Goal: Complete application form

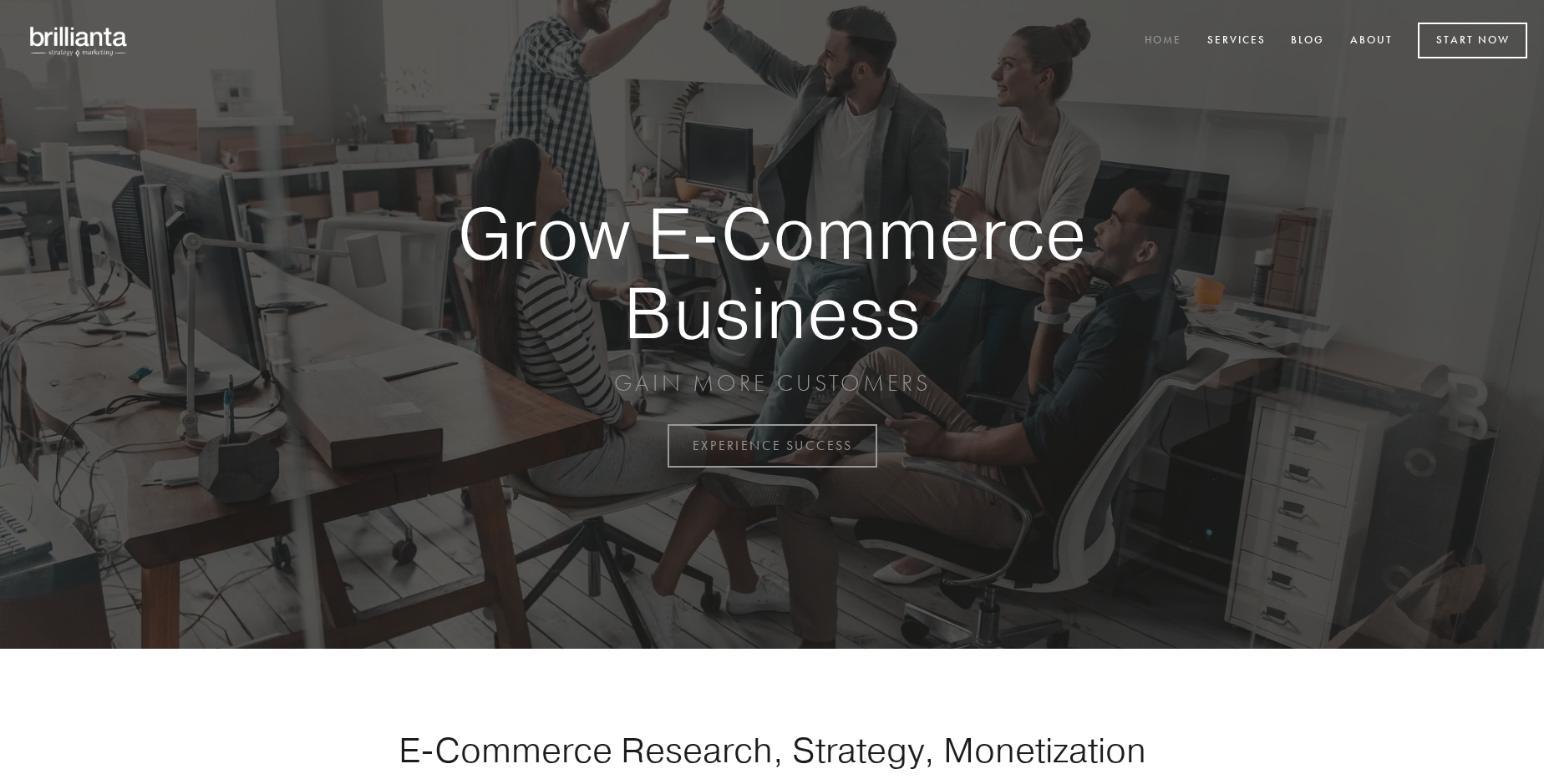
scroll to position [4379, 0]
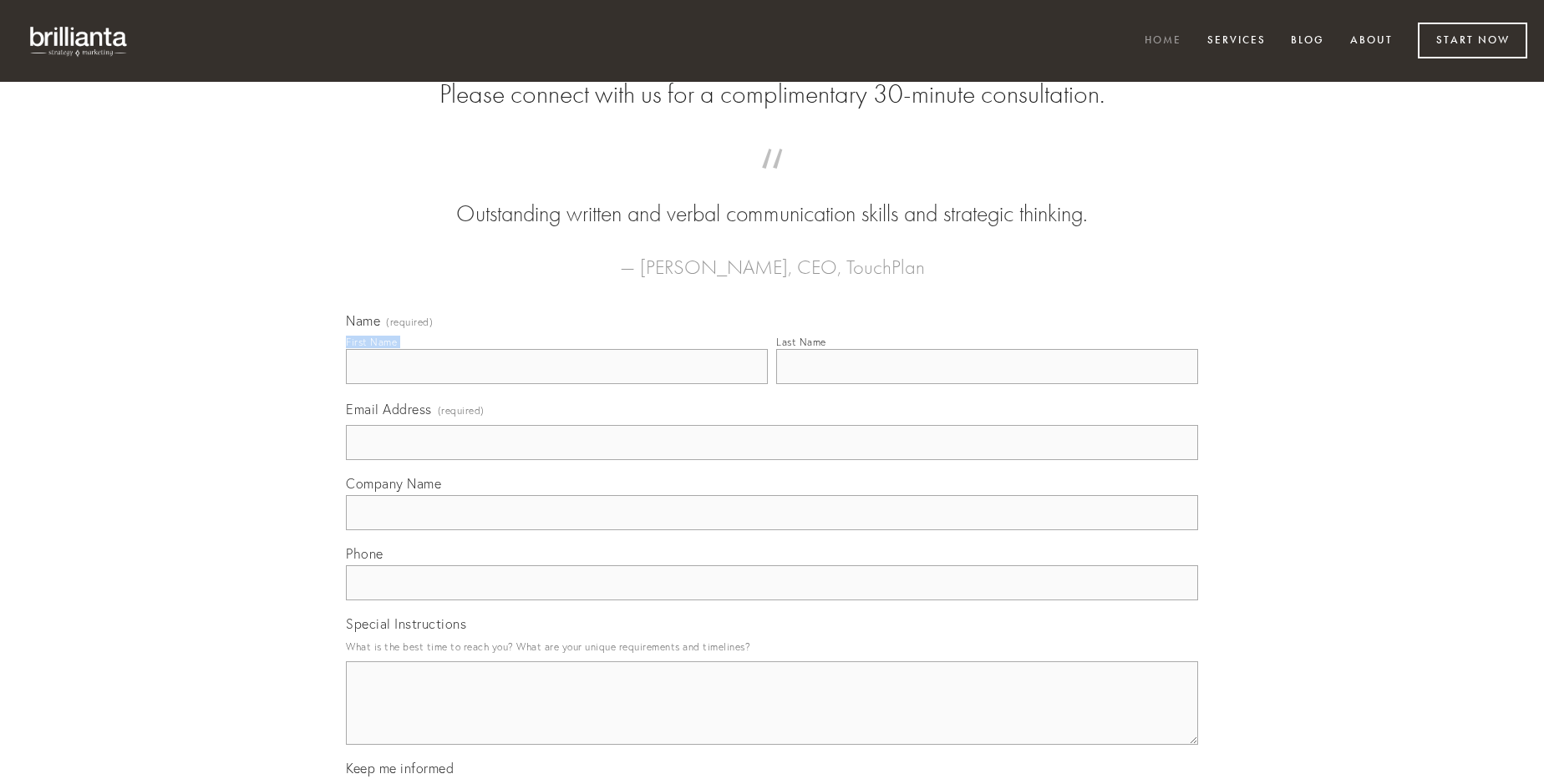
type input "[PERSON_NAME]"
click at [987, 385] on input "Last Name" at bounding box center [987, 366] width 422 height 35
type input "[PERSON_NAME]"
click at [772, 461] on input "Email Address (required)" at bounding box center [772, 442] width 853 height 35
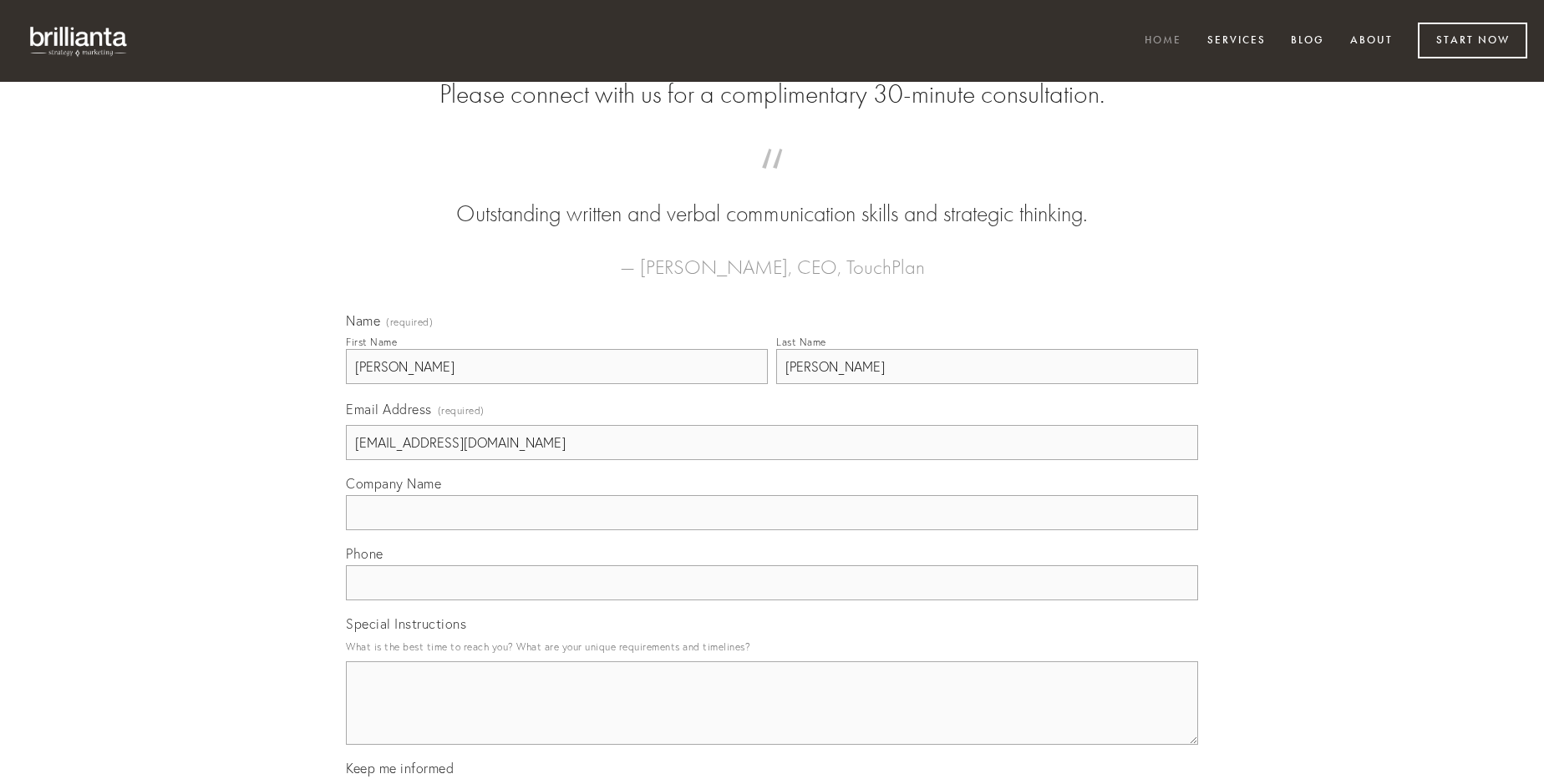
type input "[EMAIL_ADDRESS][DOMAIN_NAME]"
click at [772, 530] on input "Company Name" at bounding box center [772, 512] width 853 height 35
type input "terra"
click at [772, 600] on input "text" at bounding box center [772, 582] width 853 height 35
click at [772, 719] on textarea "Special Instructions" at bounding box center [772, 703] width 853 height 83
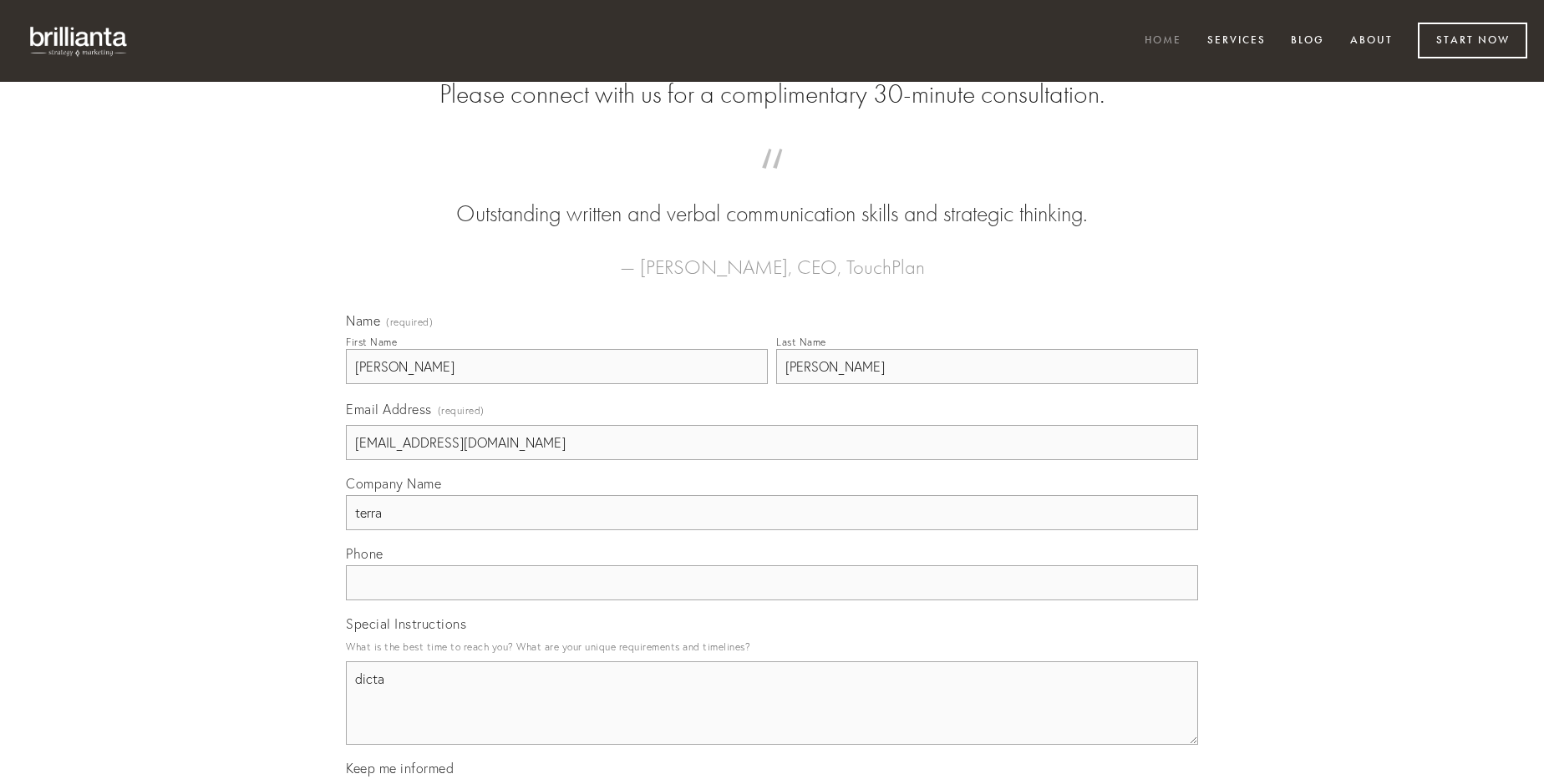
type textarea "dicta"
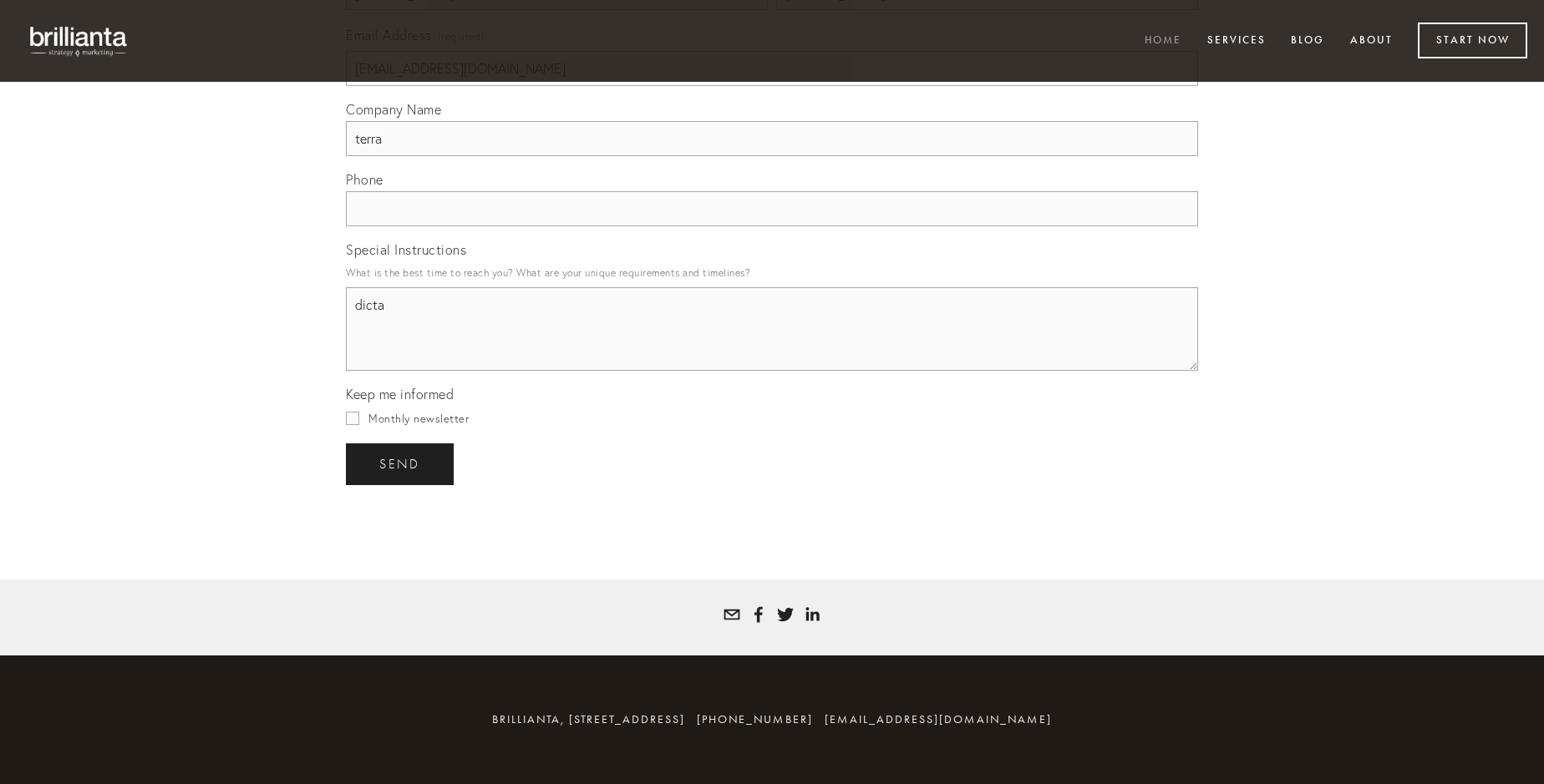
click at [402, 464] on span "send" at bounding box center [400, 464] width 41 height 15
